Goal: Information Seeking & Learning: Compare options

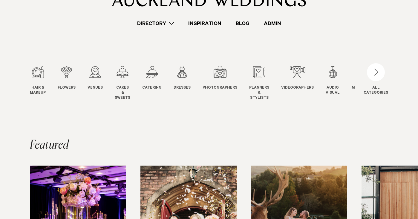
scroll to position [31, 0]
click at [94, 72] on div "3 / 12" at bounding box center [95, 72] width 15 height 12
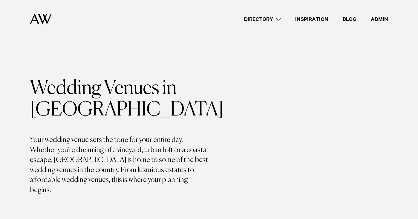
scroll to position [652, 0]
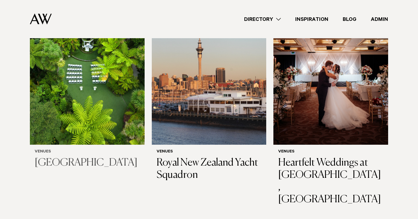
click at [111, 95] on img at bounding box center [87, 68] width 115 height 154
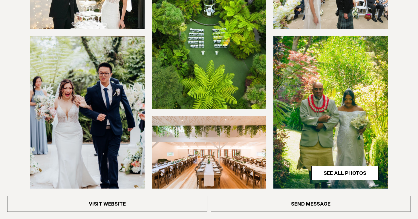
scroll to position [201, 0]
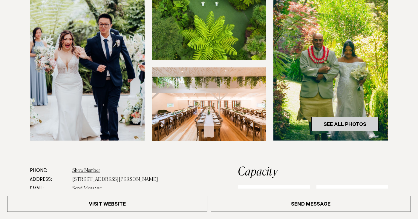
click at [336, 129] on link "See All Photos" at bounding box center [344, 124] width 67 height 14
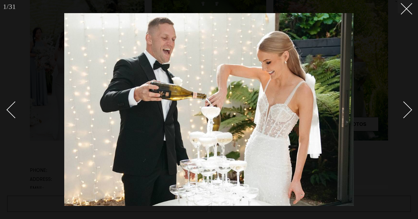
click at [412, 115] on div "1 / 31 `" at bounding box center [209, 109] width 418 height 219
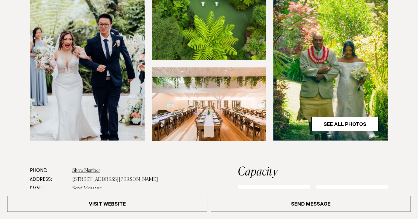
click at [407, 114] on div "1 / 31 `" at bounding box center [209, 109] width 418 height 219
click at [372, 119] on link "See All Photos" at bounding box center [344, 124] width 67 height 14
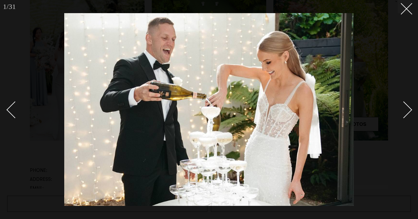
click at [403, 106] on div "Next slide" at bounding box center [403, 110] width 17 height 17
click at [407, 106] on div "Next slide" at bounding box center [403, 110] width 17 height 17
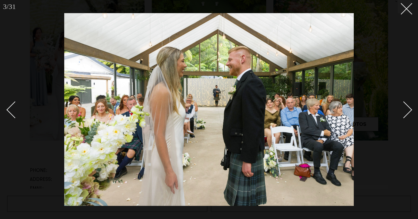
click at [407, 106] on div "Next slide" at bounding box center [403, 110] width 17 height 17
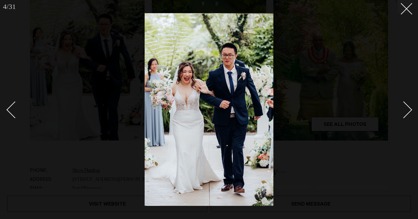
click at [407, 106] on div "Next slide" at bounding box center [403, 110] width 17 height 17
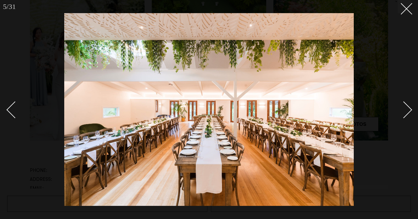
click at [407, 106] on div "Next slide" at bounding box center [403, 110] width 17 height 17
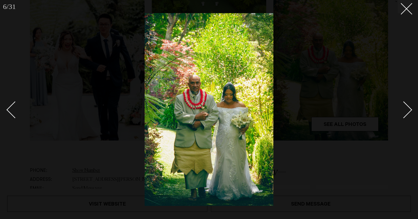
click at [407, 106] on div "Next slide" at bounding box center [403, 110] width 17 height 17
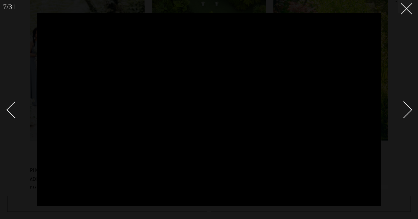
click at [407, 106] on div "Next slide" at bounding box center [403, 110] width 17 height 17
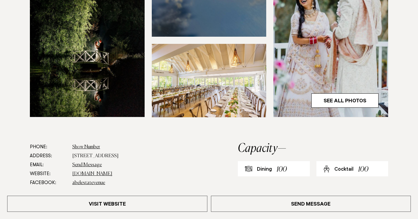
scroll to position [227, 0]
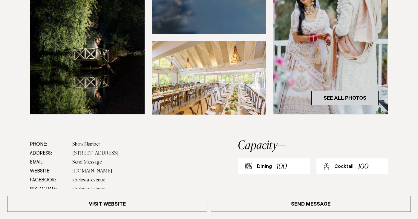
click at [347, 95] on link "See All Photos" at bounding box center [344, 98] width 67 height 14
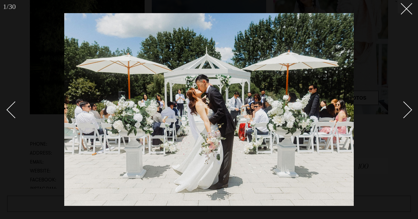
click at [402, 107] on div "Next slide" at bounding box center [403, 110] width 17 height 17
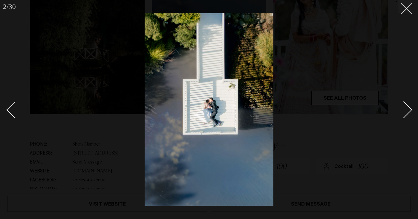
click at [402, 107] on div "Next slide" at bounding box center [403, 110] width 17 height 17
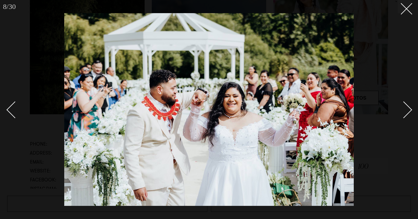
click at [409, 101] on link at bounding box center [400, 110] width 21 height 30
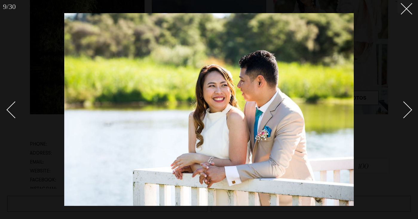
click at [409, 101] on link at bounding box center [400, 110] width 21 height 30
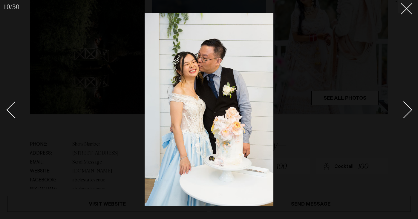
click at [409, 101] on link at bounding box center [400, 110] width 21 height 30
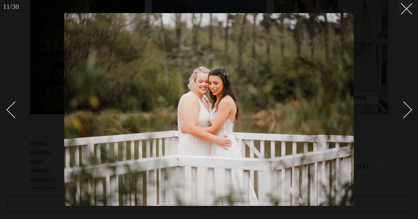
click at [409, 101] on link at bounding box center [400, 110] width 21 height 30
